Goal: Information Seeking & Learning: Learn about a topic

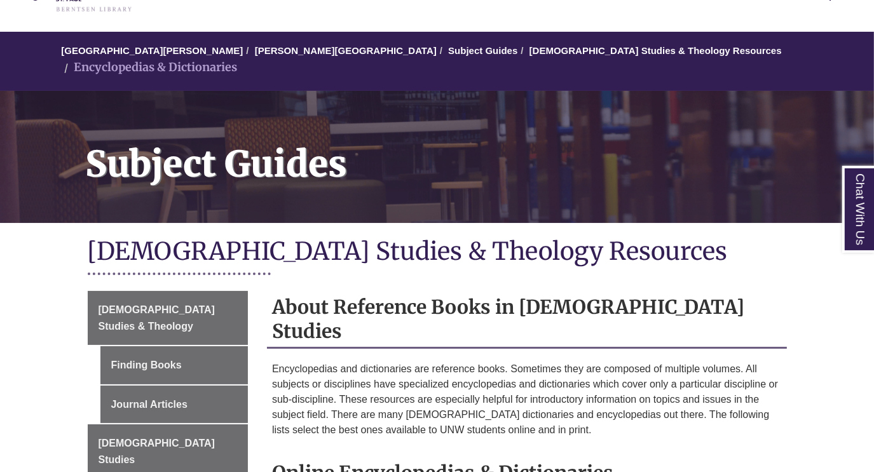
scroll to position [98, 0]
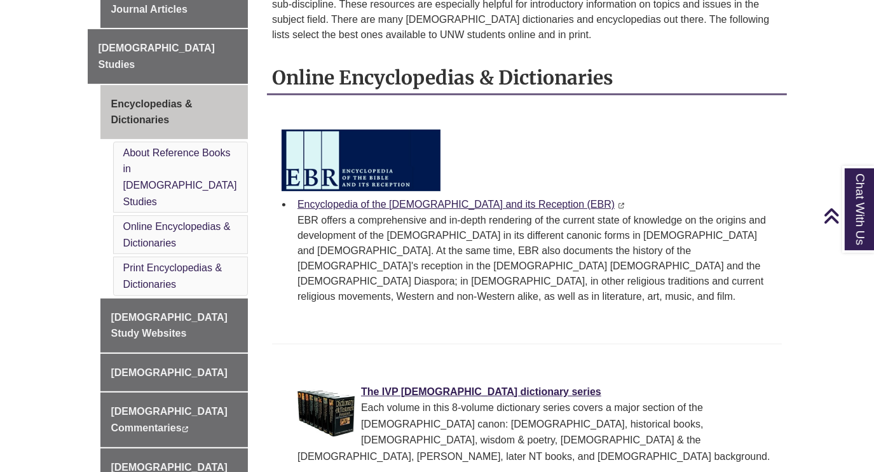
scroll to position [503, 0]
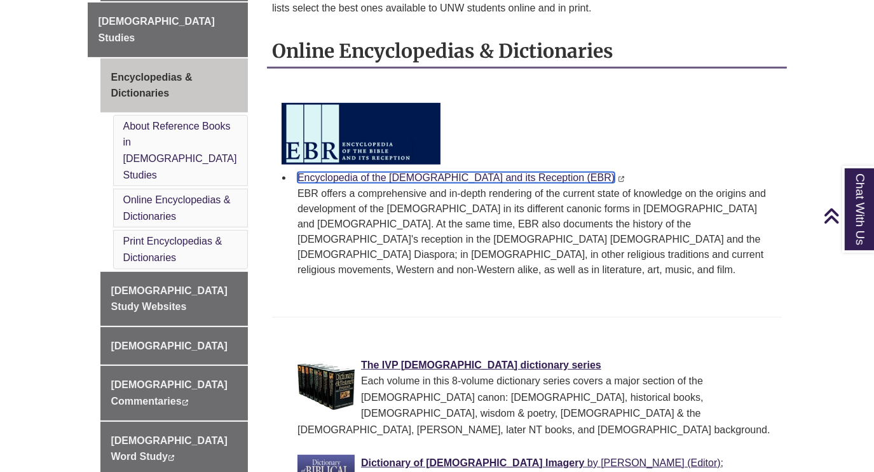
click at [414, 172] on link "Encyclopedia of the [DEMOGRAPHIC_DATA] and its Reception (EBR)" at bounding box center [455, 177] width 317 height 11
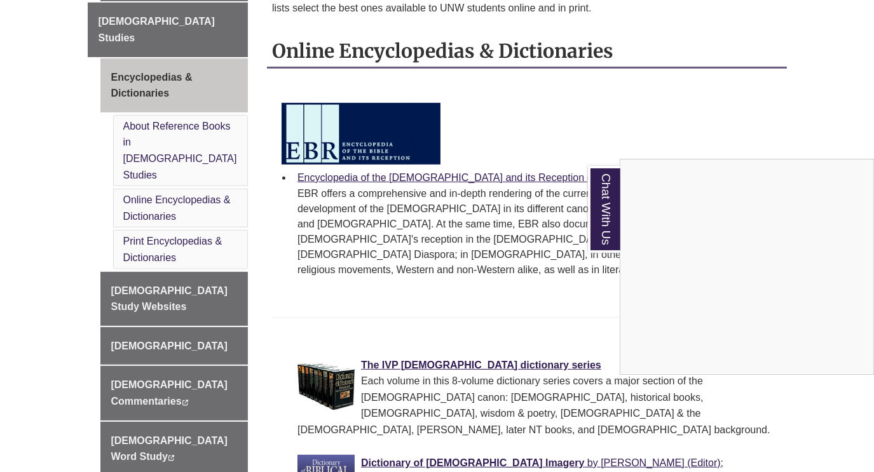
click at [212, 454] on div "Chat With Us" at bounding box center [437, 236] width 874 height 472
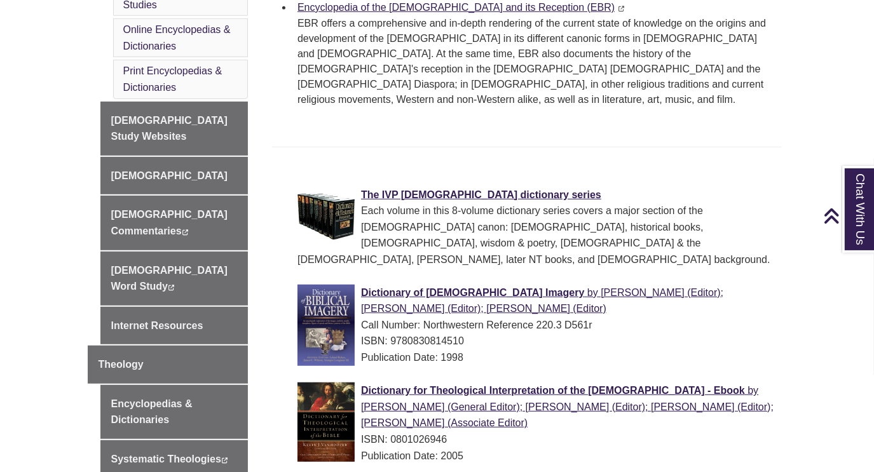
scroll to position [714, 0]
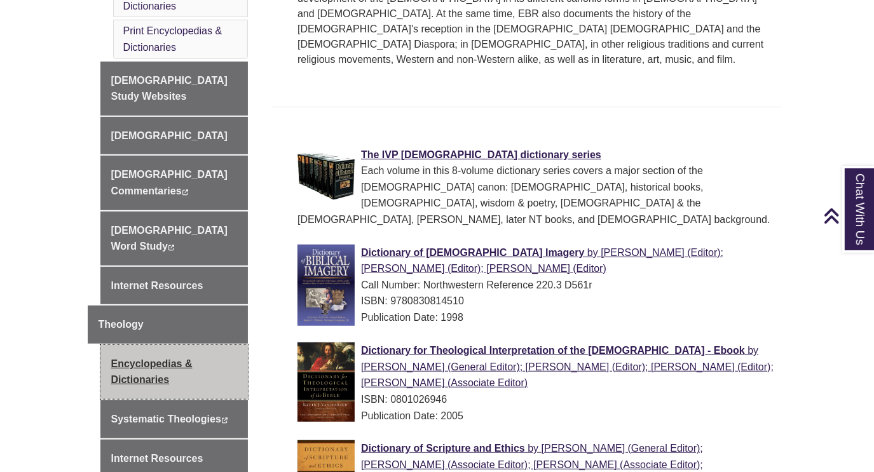
click at [186, 345] on link "Encyclopedias & Dictionaries" at bounding box center [174, 372] width 148 height 54
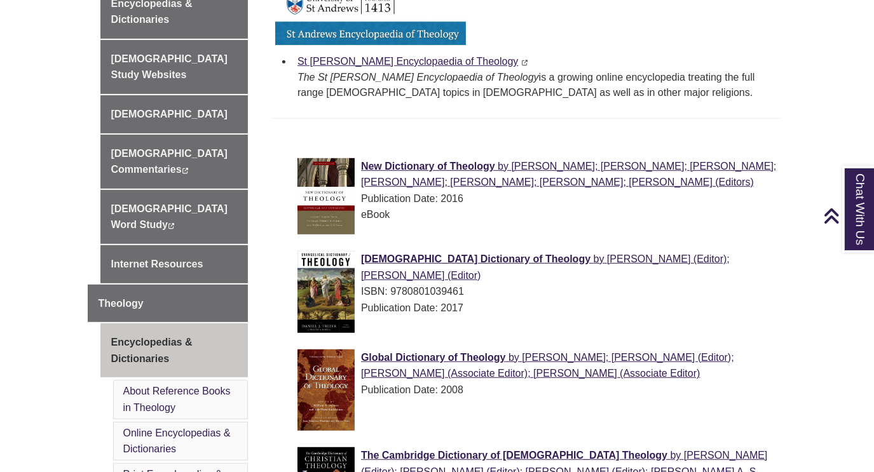
scroll to position [597, 0]
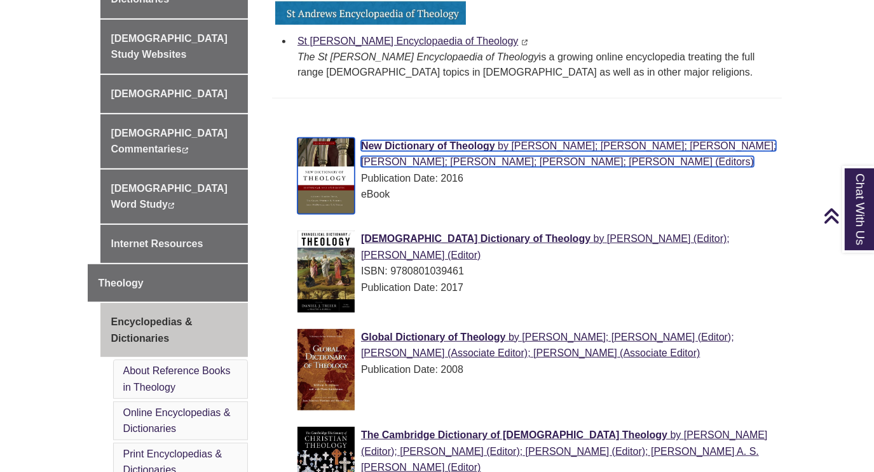
click at [412, 140] on span "New Dictionary of Theology" at bounding box center [428, 145] width 134 height 11
